Goal: Information Seeking & Learning: Find specific page/section

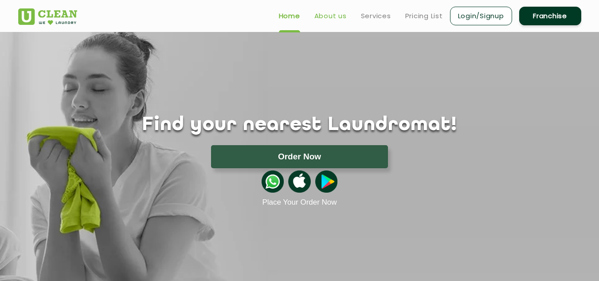
click at [325, 17] on link "About us" at bounding box center [330, 16] width 32 height 11
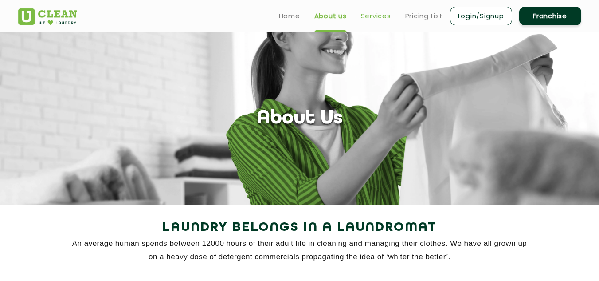
click at [375, 18] on link "Services" at bounding box center [376, 16] width 30 height 11
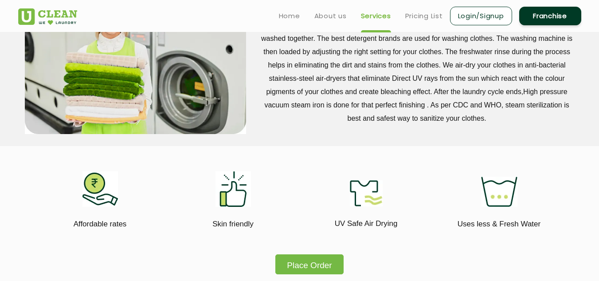
scroll to position [222, 0]
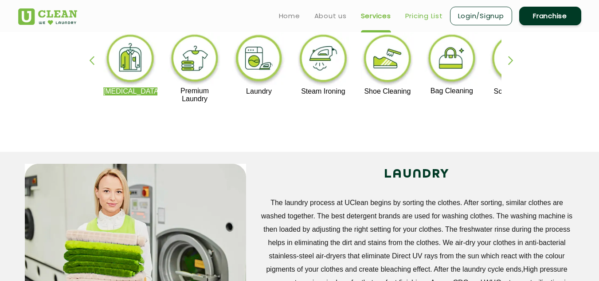
click at [406, 15] on link "Pricing List" at bounding box center [424, 16] width 38 height 11
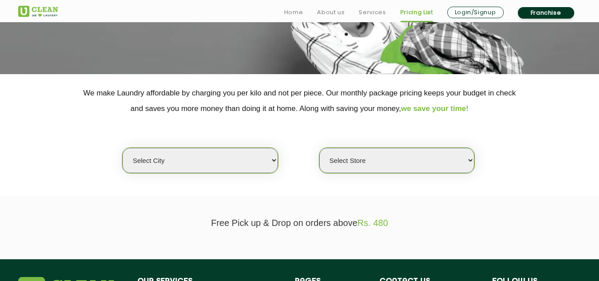
scroll to position [133, 0]
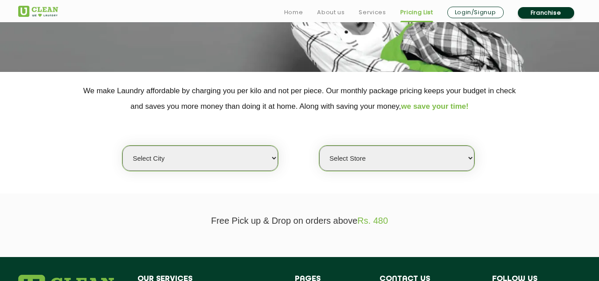
click at [273, 158] on select "Select city Aalo Abu Dhabi Agartala Agra Ahmedabad Akola Aligarh Alwar - UClean…" at bounding box center [199, 157] width 155 height 25
select select "6"
click at [122, 145] on select "Select city Aalo Abu Dhabi Agartala Agra Ahmedabad Akola Aligarh Alwar - UClean…" at bounding box center [199, 157] width 155 height 25
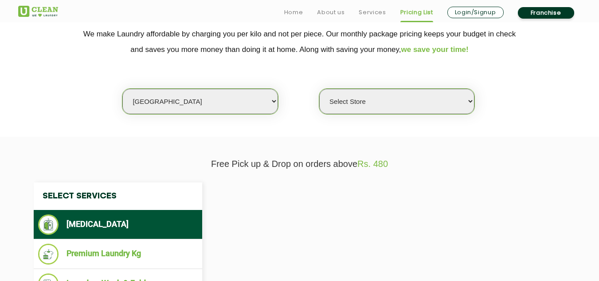
scroll to position [222, 0]
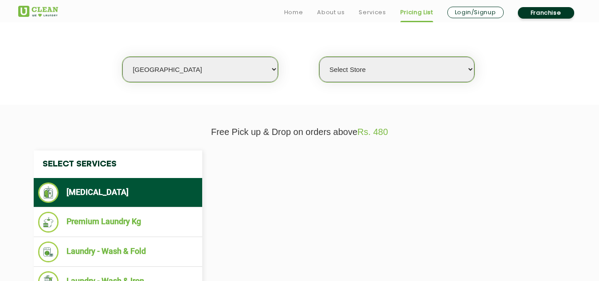
click at [373, 70] on select "Select Store" at bounding box center [396, 69] width 155 height 25
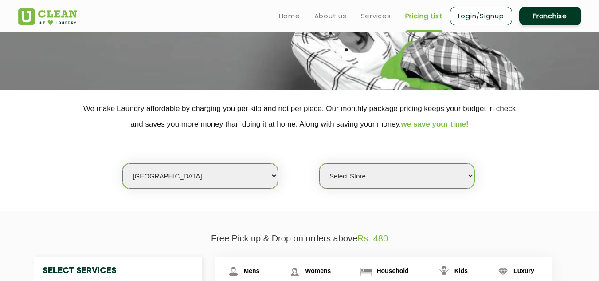
scroll to position [89, 0]
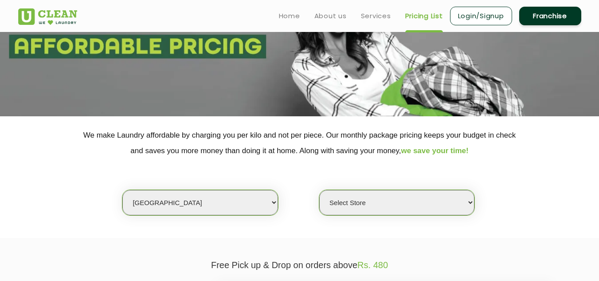
click at [373, 204] on select "Select Store UClean Bhartiya city UClean Hunasamaranahalli UClean KR Puram Beng…" at bounding box center [396, 202] width 155 height 25
select select "331"
click at [319, 190] on select "Select Store UClean Bhartiya city UClean Hunasamaranahalli UClean KR Puram Beng…" at bounding box center [396, 202] width 155 height 25
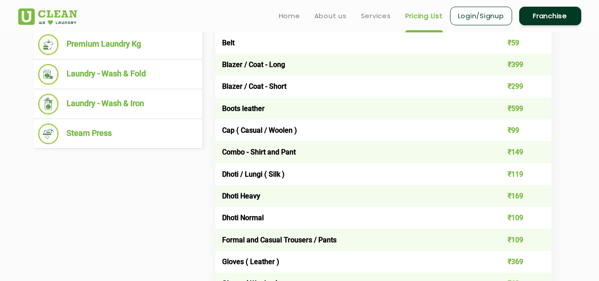
scroll to position [222, 0]
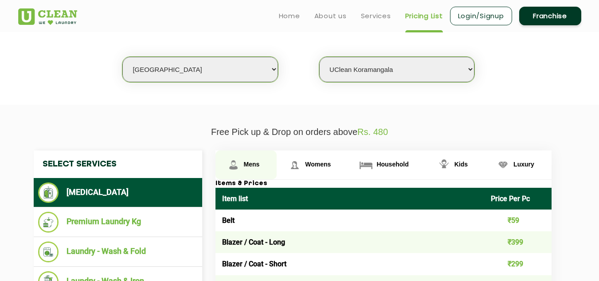
click at [250, 164] on span "Mens" at bounding box center [252, 163] width 16 height 7
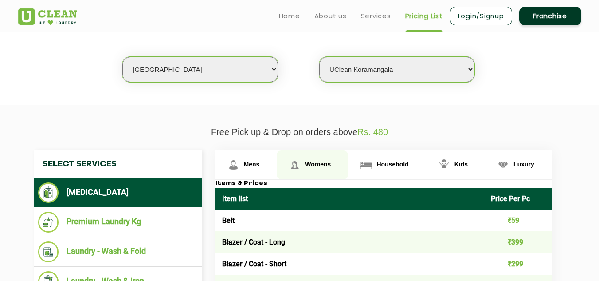
click at [319, 165] on span "Womens" at bounding box center [318, 163] width 26 height 7
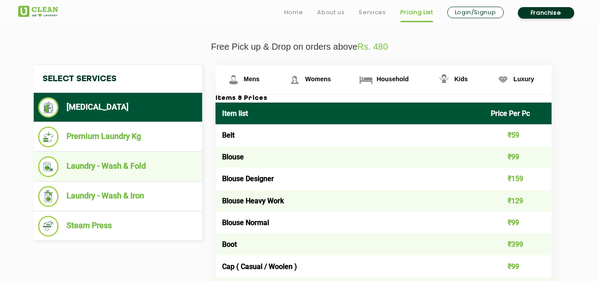
scroll to position [310, 0]
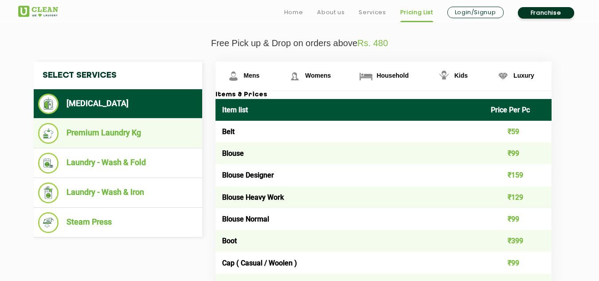
click at [96, 132] on li "Premium Laundry Kg" at bounding box center [118, 133] width 160 height 21
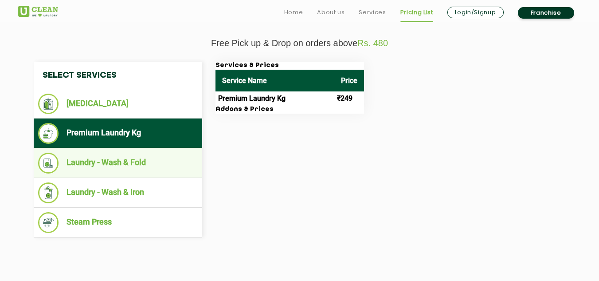
click at [108, 160] on li "Laundry - Wash & Fold" at bounding box center [118, 162] width 160 height 21
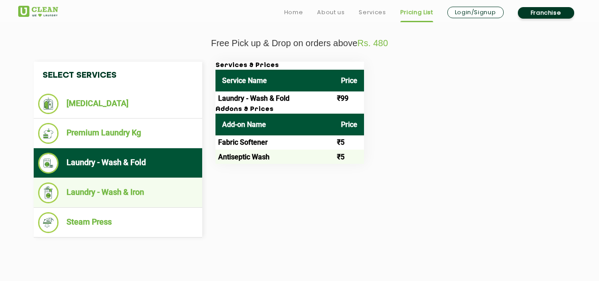
click at [120, 194] on li "Laundry - Wash & Iron" at bounding box center [118, 192] width 160 height 21
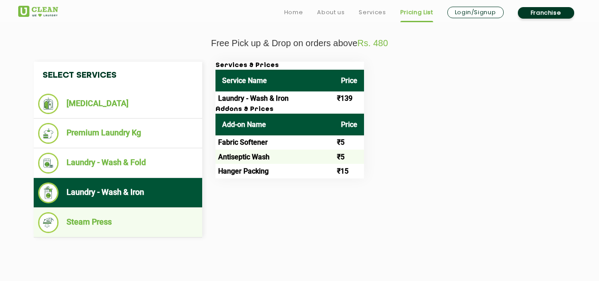
click at [94, 221] on li "Steam Press" at bounding box center [118, 222] width 160 height 21
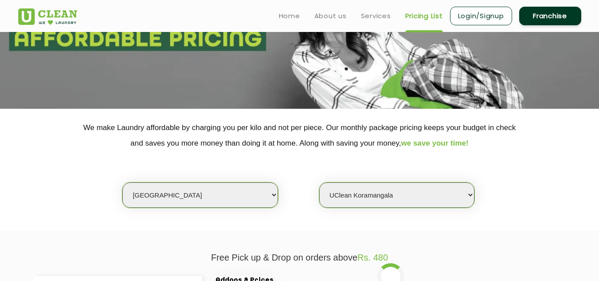
scroll to position [0, 0]
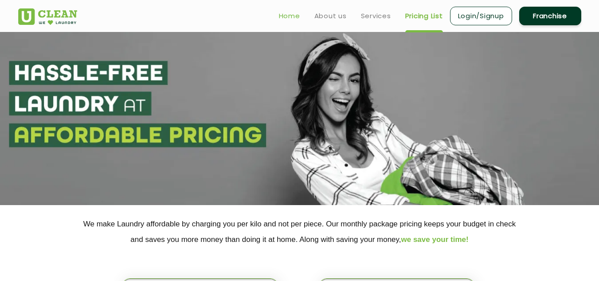
click at [283, 15] on link "Home" at bounding box center [289, 16] width 21 height 11
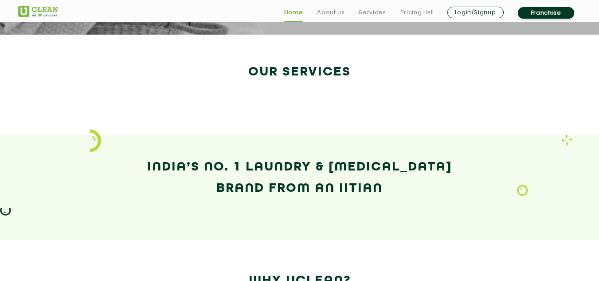
scroll to position [355, 0]
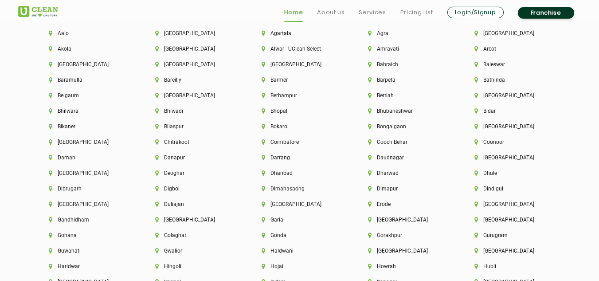
scroll to position [1950, 0]
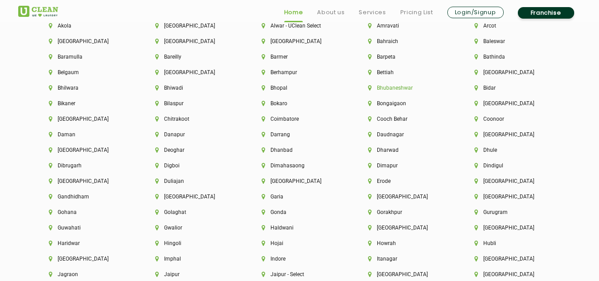
click at [393, 86] on li "Bhubaneshwar" at bounding box center [406, 88] width 76 height 6
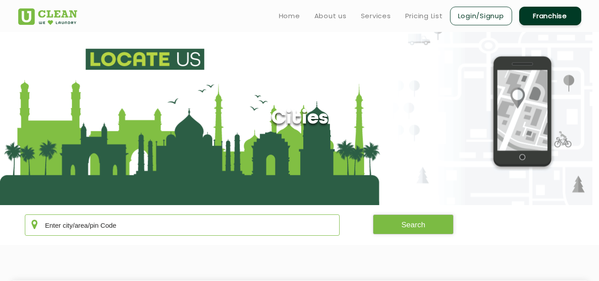
click at [164, 226] on input "text" at bounding box center [182, 224] width 315 height 21
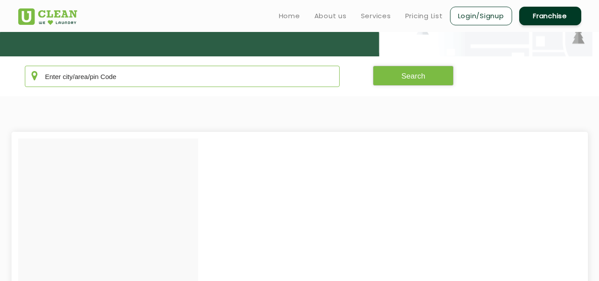
scroll to position [133, 0]
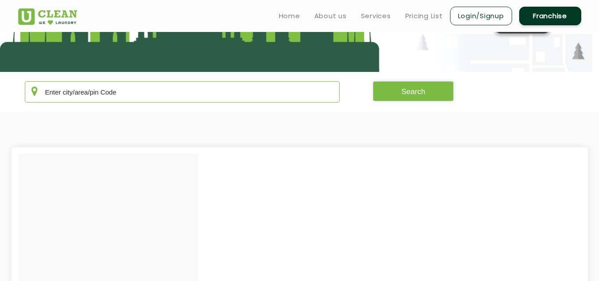
click at [139, 92] on input "text" at bounding box center [182, 91] width 315 height 21
click at [135, 90] on input "text" at bounding box center [182, 91] width 315 height 21
click at [129, 92] on input "text" at bounding box center [182, 91] width 315 height 21
